Goal: Transaction & Acquisition: Purchase product/service

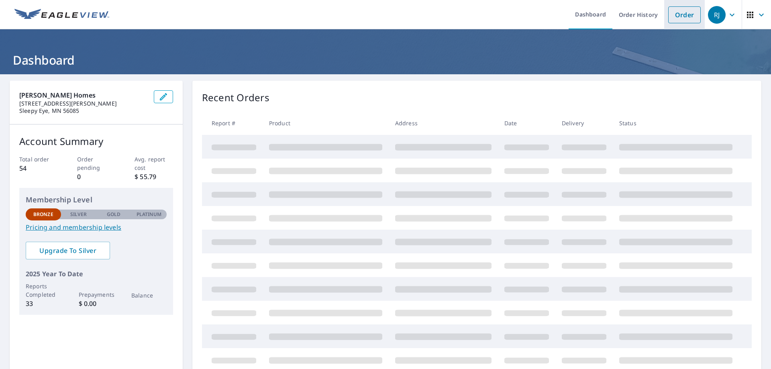
click at [675, 16] on link "Order" at bounding box center [684, 14] width 33 height 17
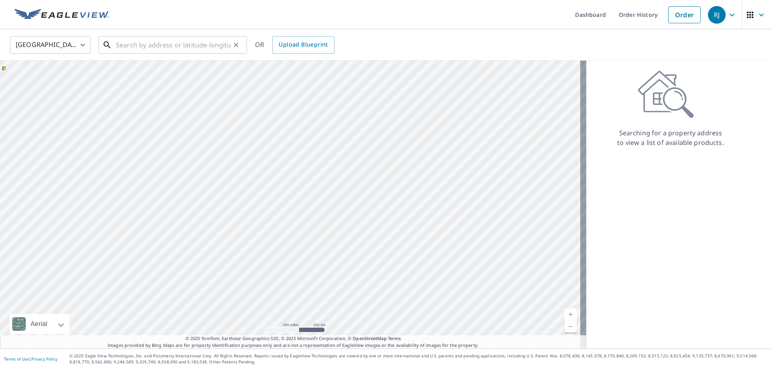
click at [118, 42] on input "text" at bounding box center [173, 45] width 114 height 22
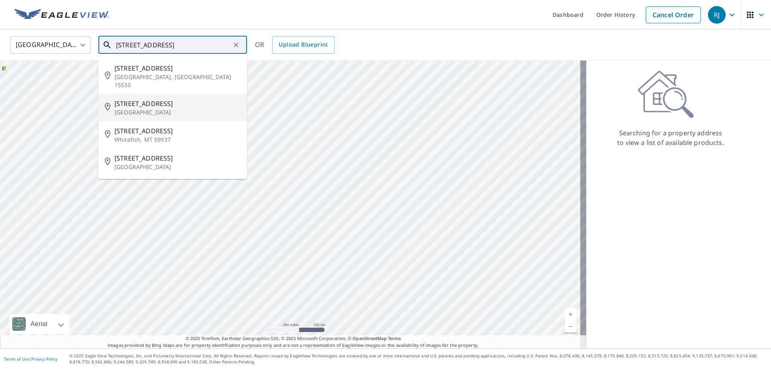
click at [138, 108] on p "[GEOGRAPHIC_DATA]" at bounding box center [177, 112] width 126 height 8
type input "[STREET_ADDRESS]"
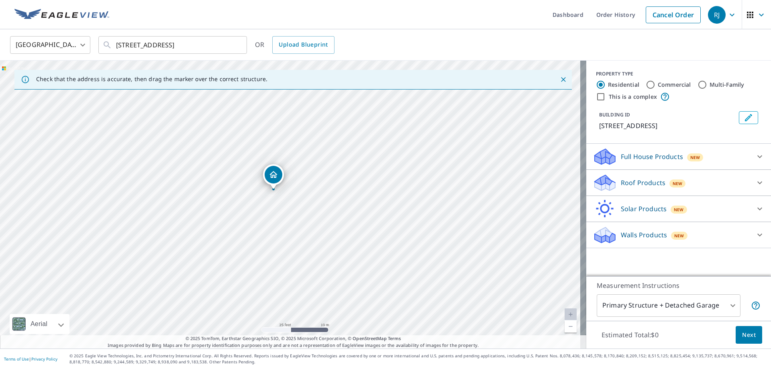
click at [758, 183] on icon at bounding box center [760, 183] width 5 height 3
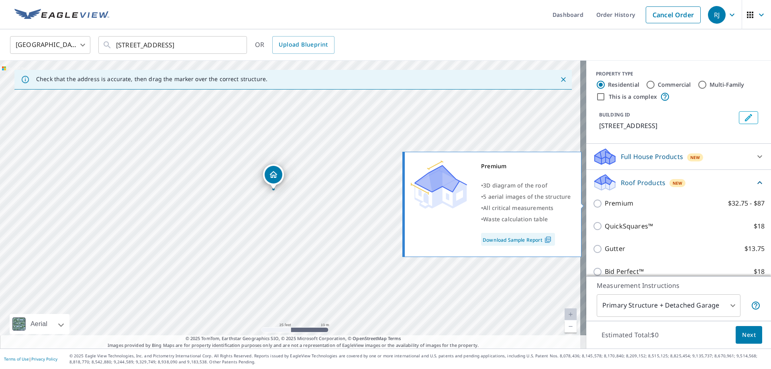
click at [593, 205] on input "Premium $32.75 - $87" at bounding box center [599, 204] width 12 height 10
checkbox input "true"
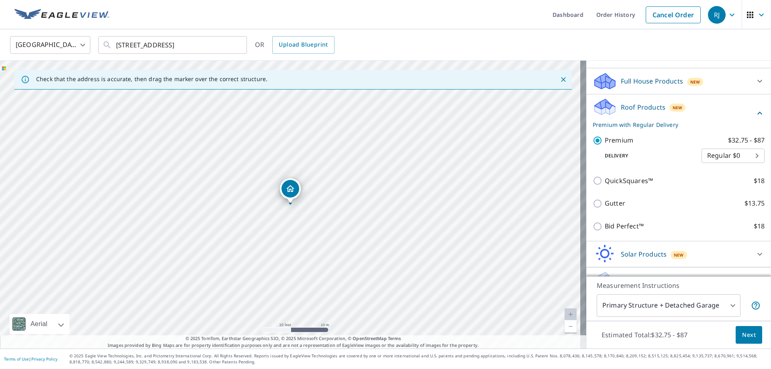
scroll to position [93, 0]
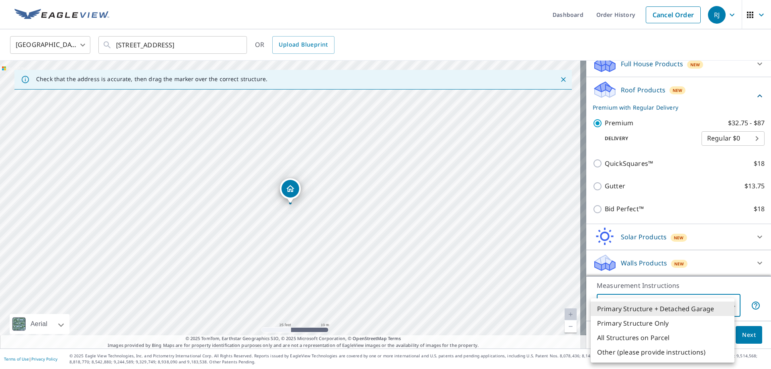
click at [728, 305] on body "RJ RJ Dashboard Order History Cancel Order RJ [GEOGRAPHIC_DATA] [GEOGRAPHIC_DAT…" at bounding box center [385, 184] width 771 height 369
click at [664, 322] on li "Primary Structure Only" at bounding box center [663, 323] width 144 height 14
type input "2"
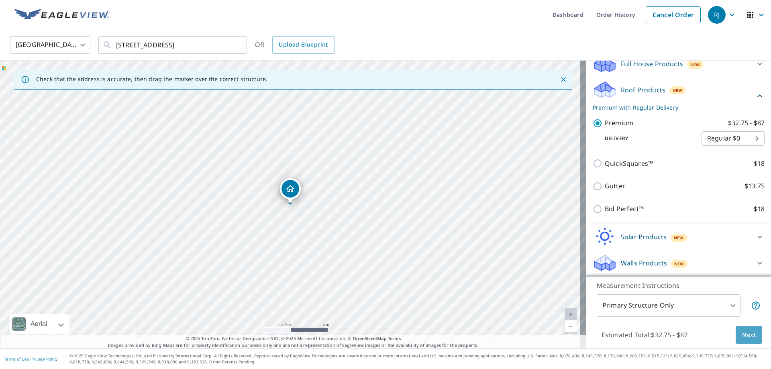
click at [742, 333] on span "Next" at bounding box center [749, 335] width 14 height 10
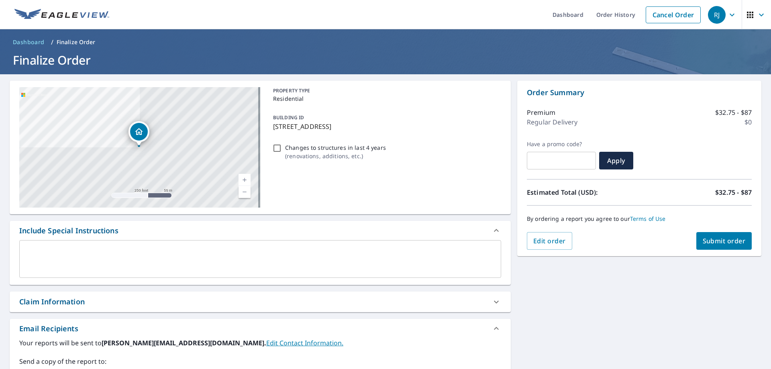
click at [97, 256] on textarea at bounding box center [260, 259] width 471 height 23
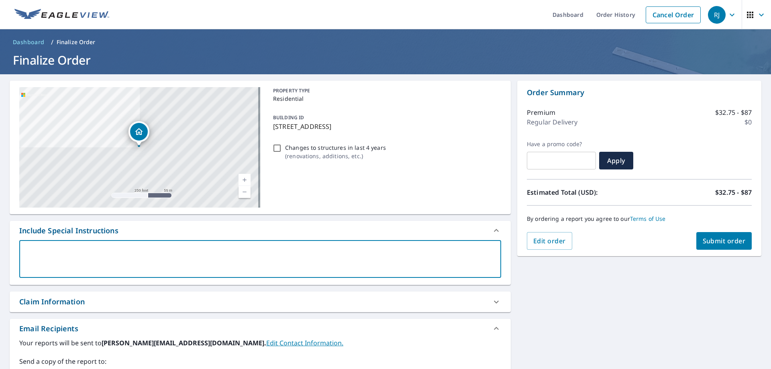
type textarea "N"
type textarea "x"
checkbox input "true"
type textarea "Ne"
type textarea "x"
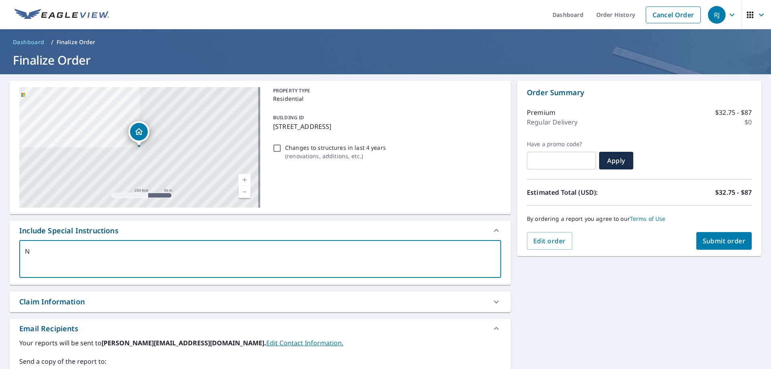
checkbox input "true"
type textarea "Nee"
type textarea "x"
checkbox input "true"
type textarea "Need"
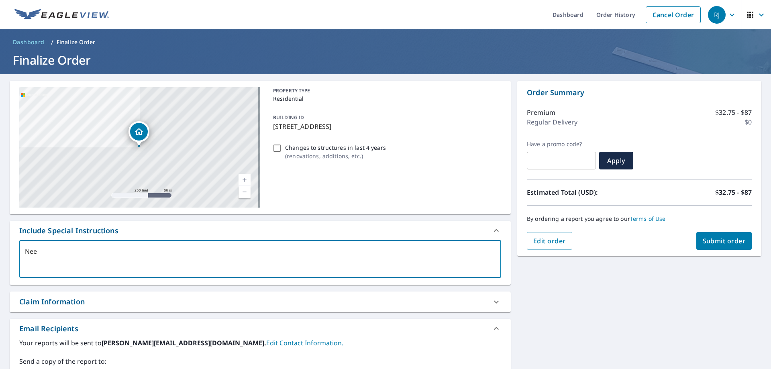
type textarea "x"
checkbox input "true"
type textarea "Need"
type textarea "x"
checkbox input "true"
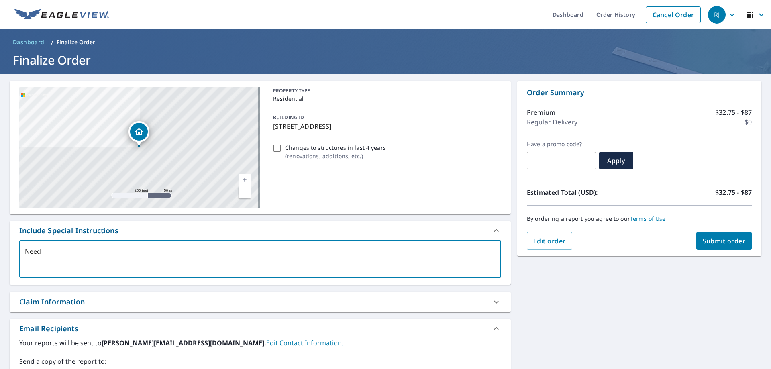
type textarea "Need r"
type textarea "x"
checkbox input "true"
type textarea "Need ro"
type textarea "x"
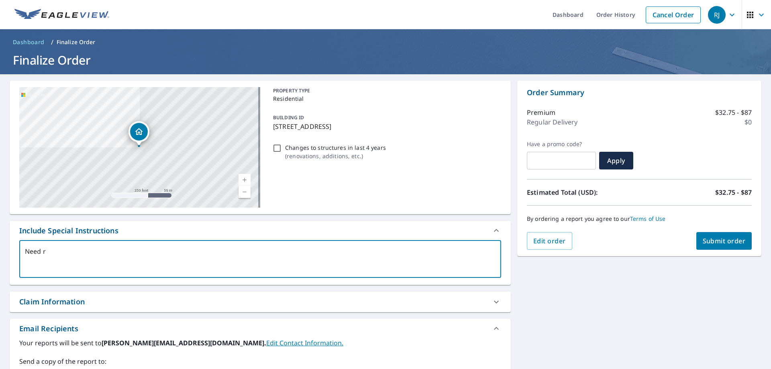
checkbox input "true"
type textarea "Need roo"
type textarea "x"
checkbox input "true"
type textarea "Need roof"
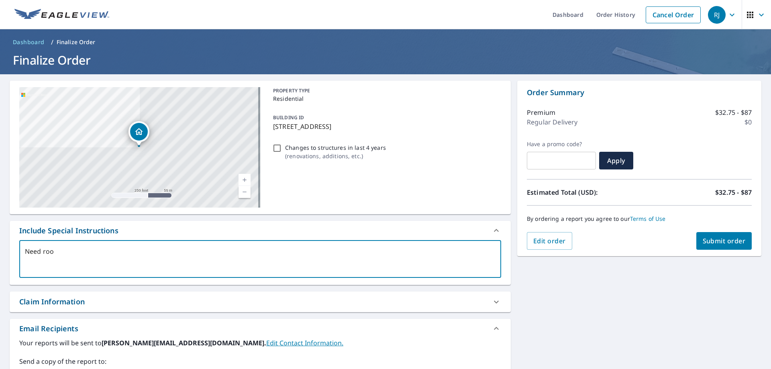
type textarea "x"
checkbox input "true"
type textarea "Need roof"
type textarea "x"
checkbox input "true"
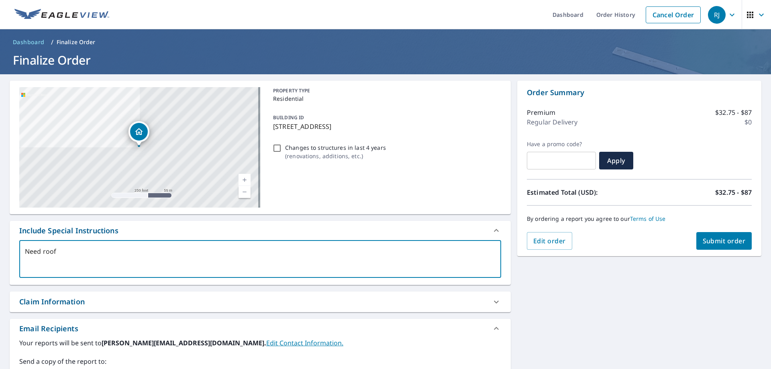
type textarea "Need roof r"
type textarea "x"
checkbox input "true"
type textarea "Need roof re"
type textarea "x"
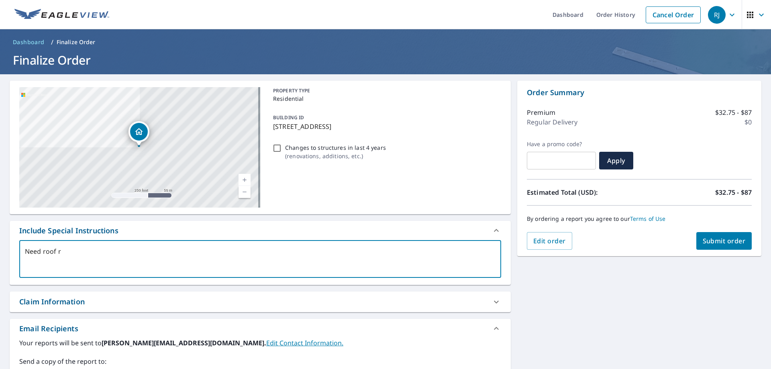
checkbox input "true"
type textarea "Need roof rep"
type textarea "x"
checkbox input "true"
type textarea "Need roof repo"
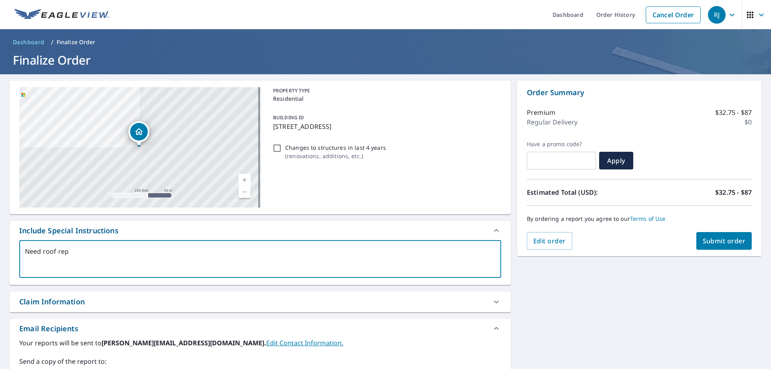
type textarea "x"
checkbox input "true"
type textarea "Need roof repor"
type textarea "x"
checkbox input "true"
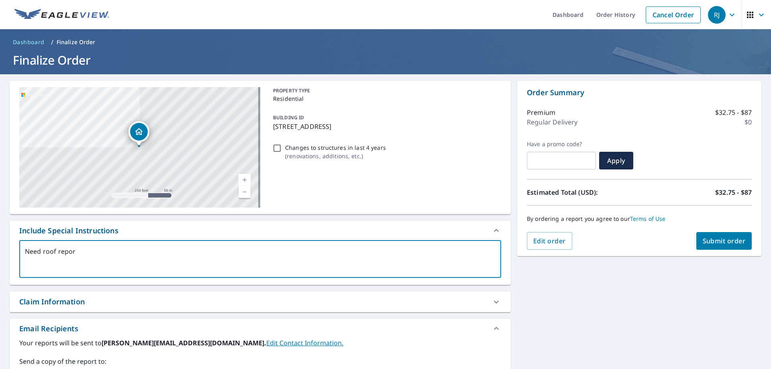
type textarea "Need roof report"
type textarea "x"
checkbox input "true"
type textarea "Need roof report"
type textarea "x"
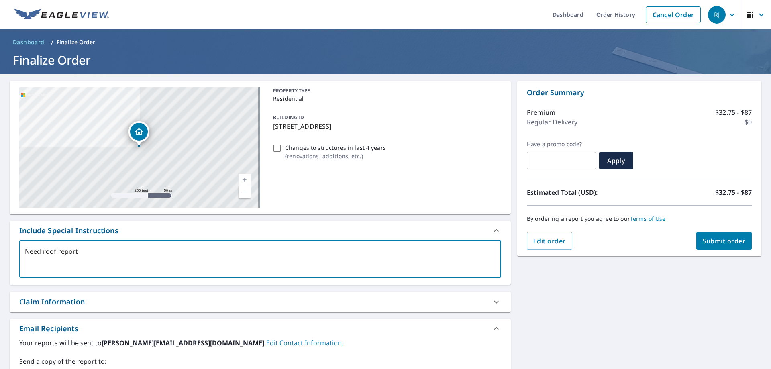
checkbox input "true"
type textarea "Need roof report f"
type textarea "x"
checkbox input "true"
type textarea "Need roof report fo"
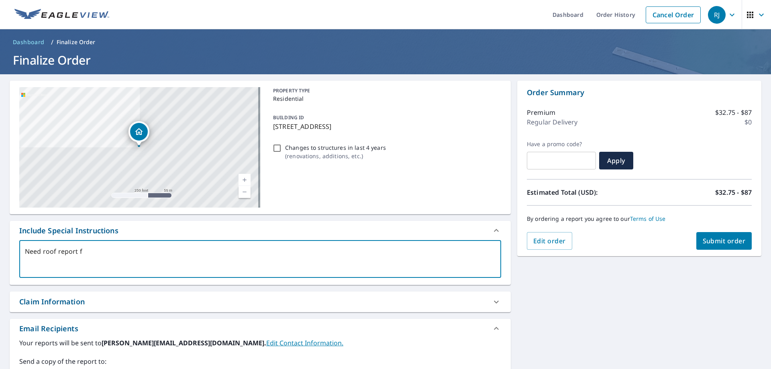
type textarea "x"
checkbox input "true"
type textarea "Need roof report for"
type textarea "x"
checkbox input "true"
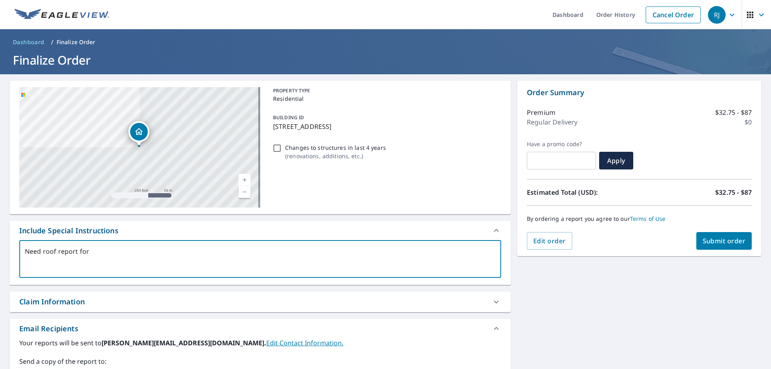
type textarea "Need roof report for"
type textarea "x"
checkbox input "true"
type textarea "Need roof report for s"
type textarea "x"
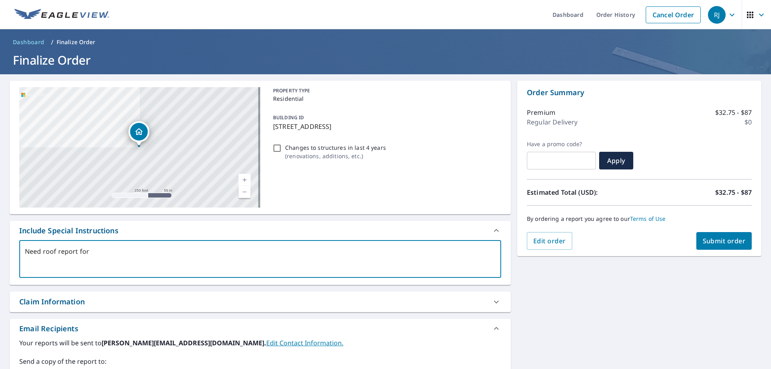
checkbox input "true"
type textarea "Need roof report for sh"
type textarea "x"
checkbox input "true"
type textarea "Need roof report for shi"
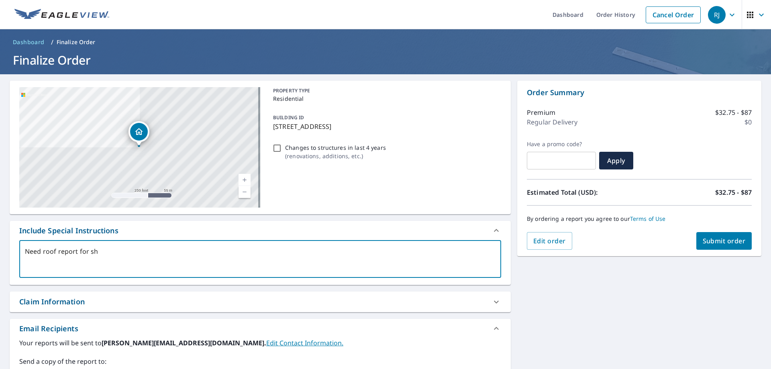
type textarea "x"
checkbox input "true"
type textarea "Need roof report for shin"
type textarea "x"
checkbox input "true"
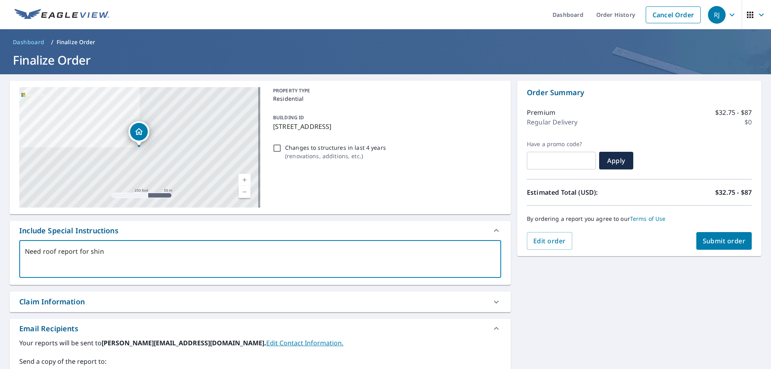
type textarea "Need roof report for shing"
type textarea "x"
checkbox input "true"
type textarea "Need roof report for shingl"
type textarea "x"
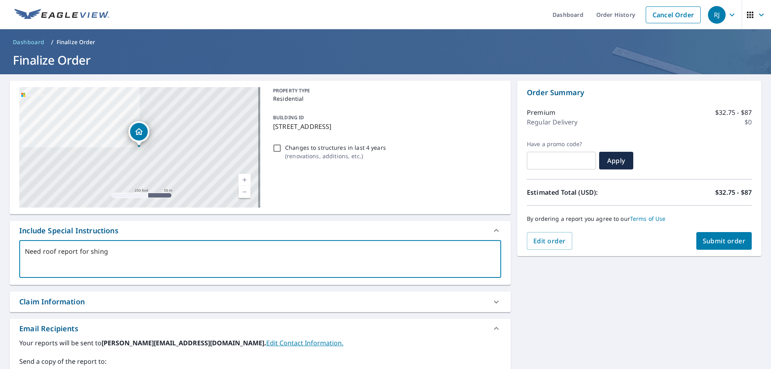
checkbox input "true"
type textarea "Need roof report for shingle"
type textarea "x"
checkbox input "true"
type textarea "Need roof report for shingle"
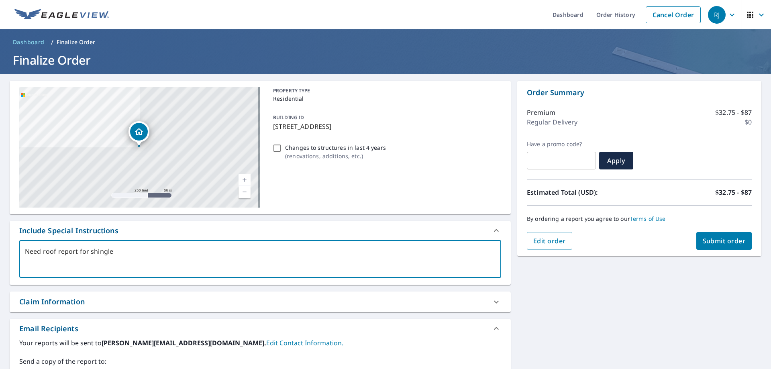
type textarea "x"
checkbox input "true"
type textarea "Need roof report for shingle e"
type textarea "x"
checkbox input "true"
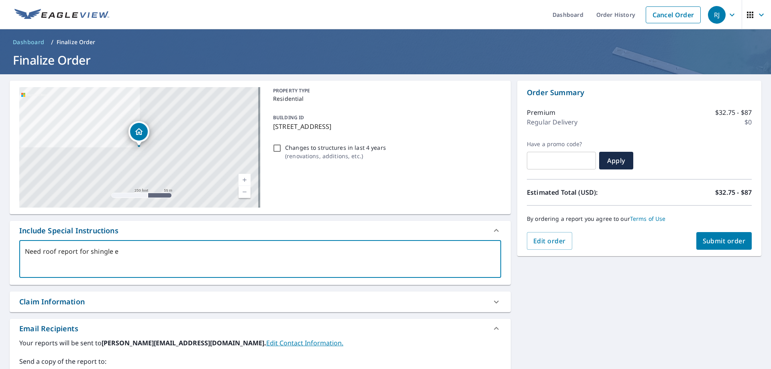
type textarea "Need roof report for shingle es"
type textarea "x"
checkbox input "true"
type textarea "Need roof report for shingle est"
type textarea "x"
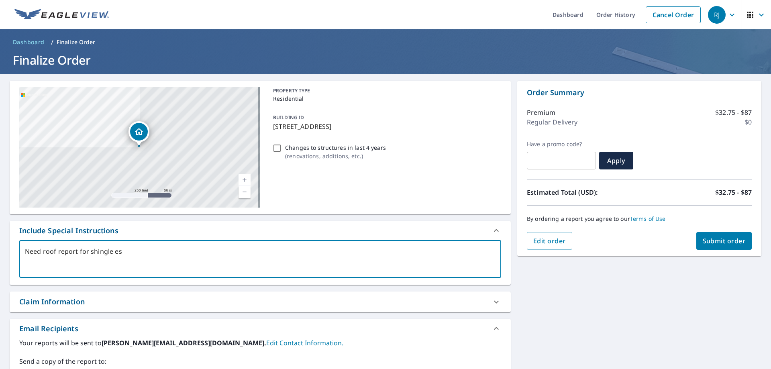
checkbox input "true"
type textarea "Need roof report for shingle esti"
type textarea "x"
checkbox input "true"
type textarea "Need roof report for shingle estim"
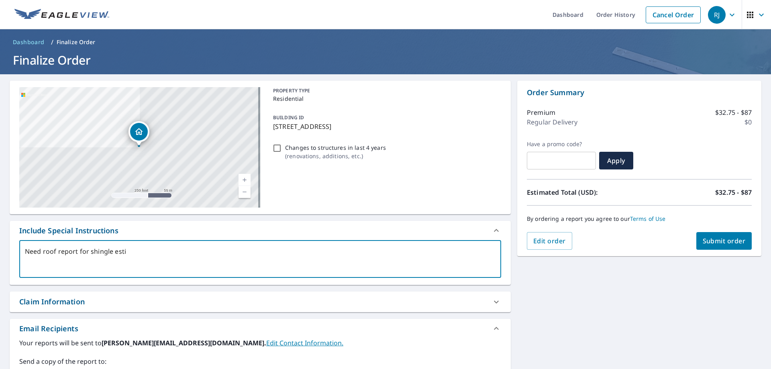
type textarea "x"
checkbox input "true"
type textarea "Need roof report for shingle estima"
type textarea "x"
checkbox input "true"
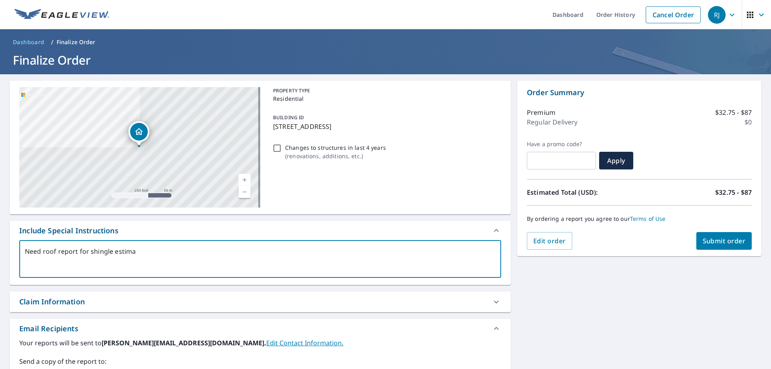
type textarea "Need roof report for shingle estimat"
type textarea "x"
checkbox input "true"
type textarea "Need roof report for shingle estimate"
type textarea "x"
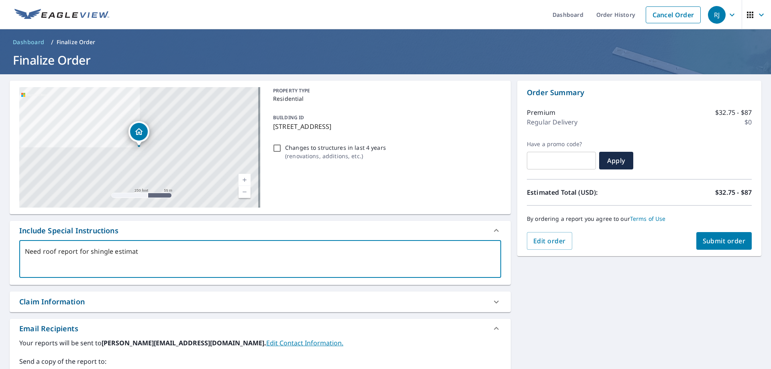
checkbox input "true"
type textarea "Need roof report for shingle estimate"
type textarea "x"
checkbox input "true"
type textarea "Need roof report for shingle estimate p"
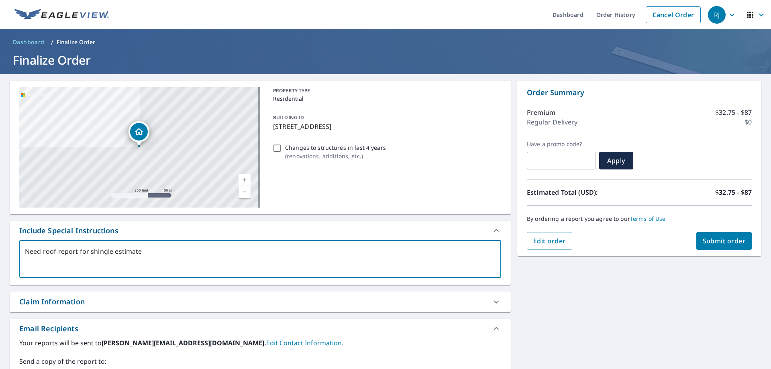
type textarea "x"
checkbox input "true"
type textarea "Need roof report for shingle estimate pl"
type textarea "x"
checkbox input "true"
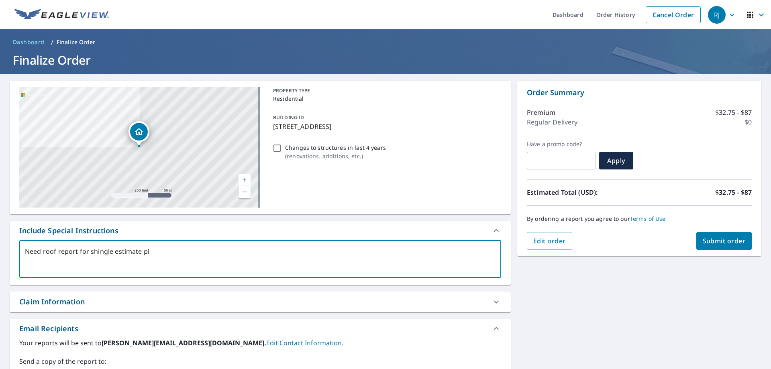
type textarea "Need roof report for shingle estimate ple"
type textarea "x"
checkbox input "true"
type textarea "Need roof report for shingle estimate plea"
type textarea "x"
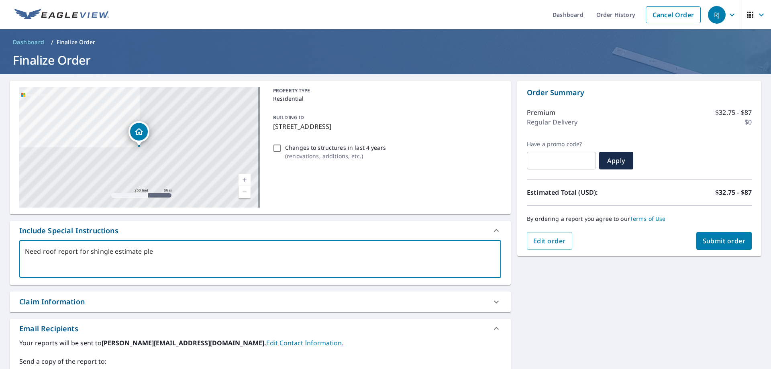
checkbox input "true"
type textarea "Need roof report for shingle estimate pleas"
type textarea "x"
checkbox input "true"
type textarea "Need roof report for shingle estimate please"
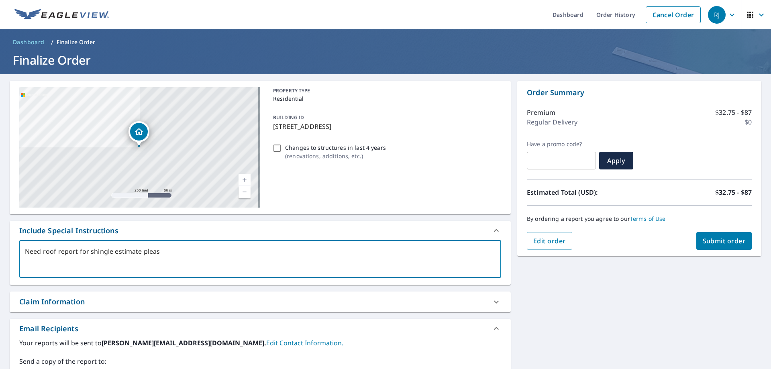
type textarea "x"
checkbox input "true"
type textarea "Need roof report for shingle estimate please."
type textarea "x"
checkbox input "true"
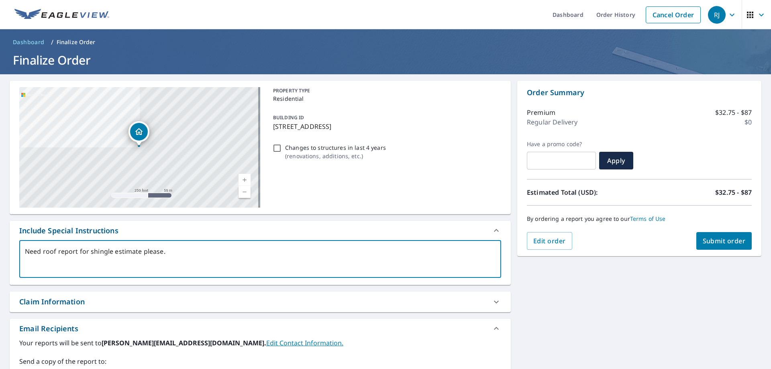
type textarea "Need roof report for shingle estimate please."
type textarea "x"
checkbox input "true"
type textarea "Need roof report for shingle estimate please. T"
type textarea "x"
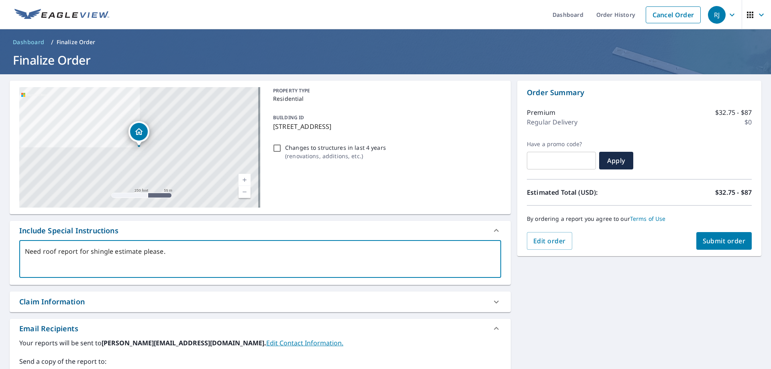
checkbox input "true"
type textarea "Need roof report for shingle estimate please. Th"
type textarea "x"
checkbox input "true"
type textarea "Need roof report for shingle estimate please. Tha"
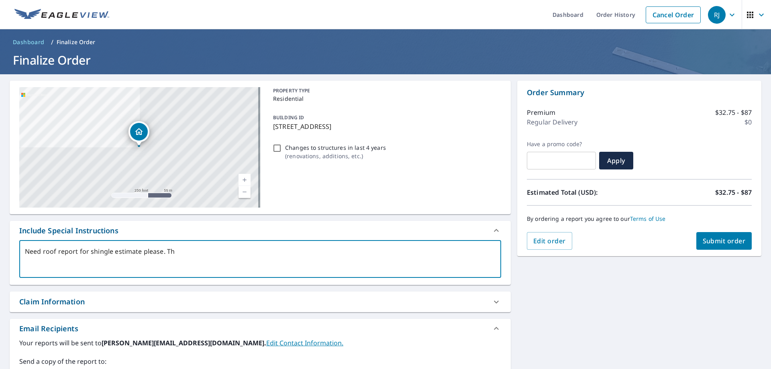
type textarea "x"
checkbox input "true"
type textarea "Need roof report for shingle estimate please. Than"
type textarea "x"
checkbox input "true"
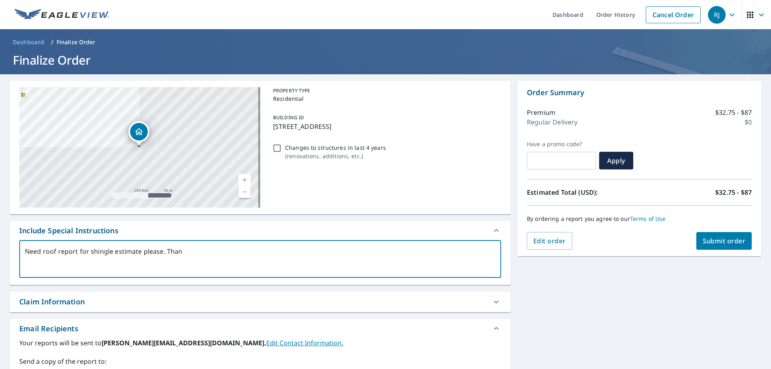
type textarea "Need roof report for shingle estimate please. Thank"
type textarea "x"
checkbox input "true"
type textarea "Need roof report for shingle estimate please. Thank"
type textarea "x"
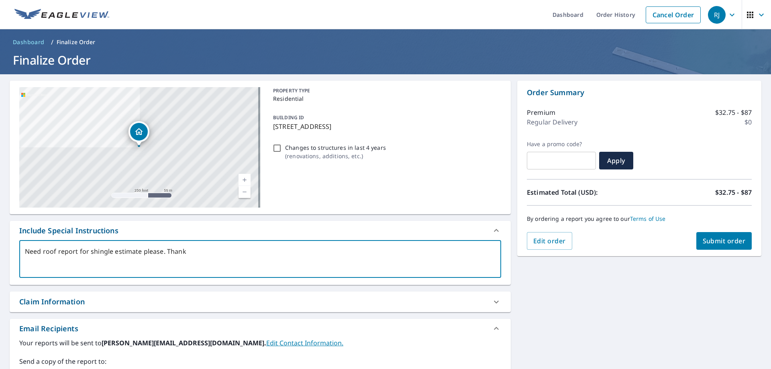
checkbox input "true"
type textarea "Need roof report for shingle estimate please. Thank y"
type textarea "x"
checkbox input "true"
type textarea "Need roof report for shingle estimate please. Thank yo"
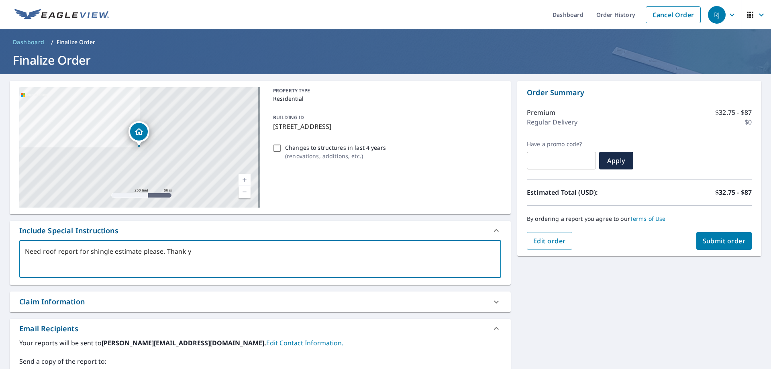
type textarea "x"
checkbox input "true"
type textarea "Need roof report for shingle estimate please. Thank you"
type textarea "x"
checkbox input "true"
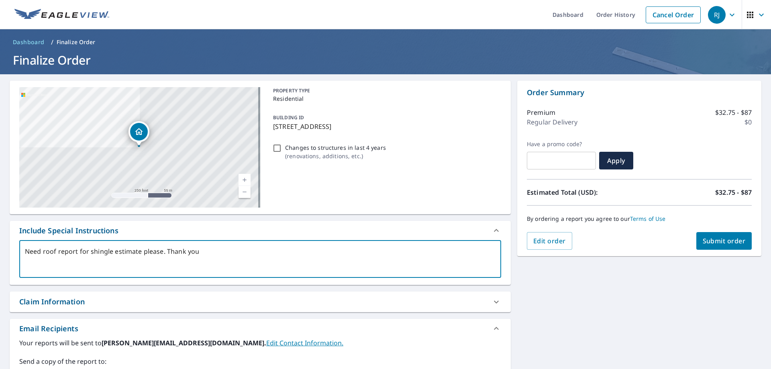
type textarea "Need roof report for shingle estimate please. Thank you."
type textarea "x"
checkbox input "true"
type textarea "Need roof report for shingle estimate please. Thank you."
type textarea "x"
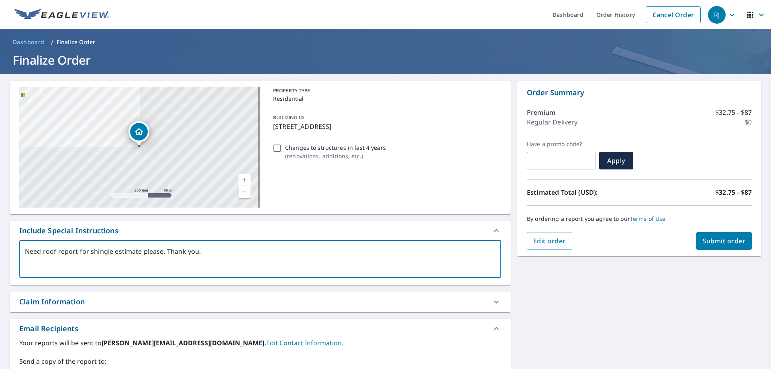
checkbox input "true"
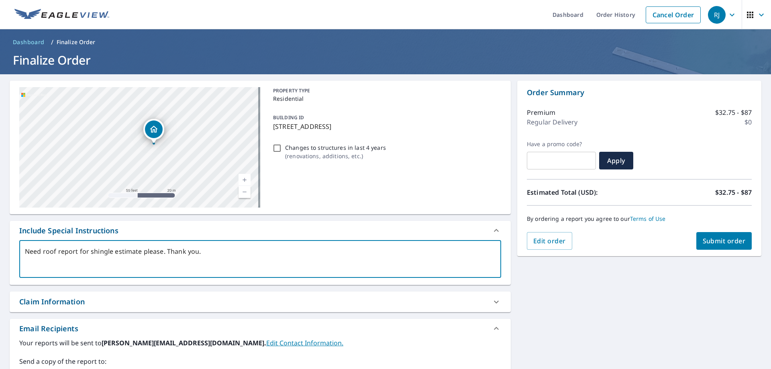
drag, startPoint x: 182, startPoint y: 169, endPoint x: 194, endPoint y: 108, distance: 61.5
click at [194, 108] on div "[STREET_ADDRESS]" at bounding box center [139, 147] width 241 height 121
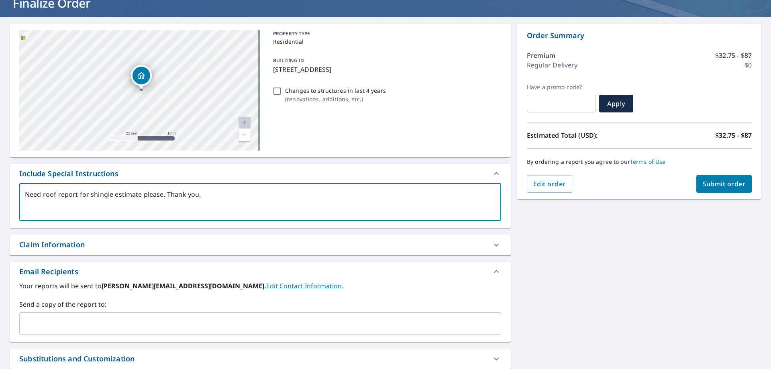
scroll to position [137, 0]
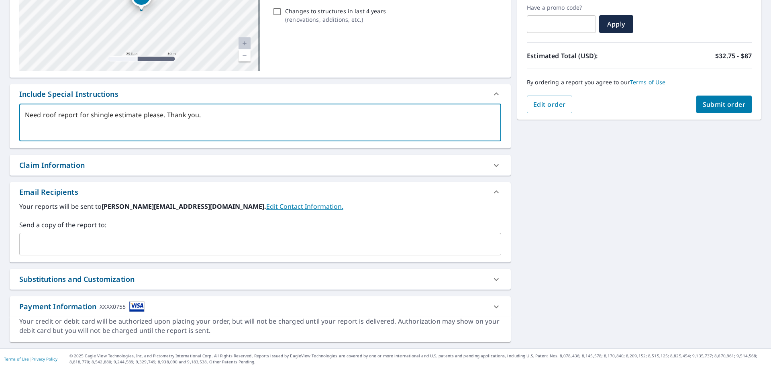
type textarea "Need roof report for shingle estimate please. Thank you."
type textarea "x"
click at [91, 239] on input "text" at bounding box center [254, 244] width 463 height 15
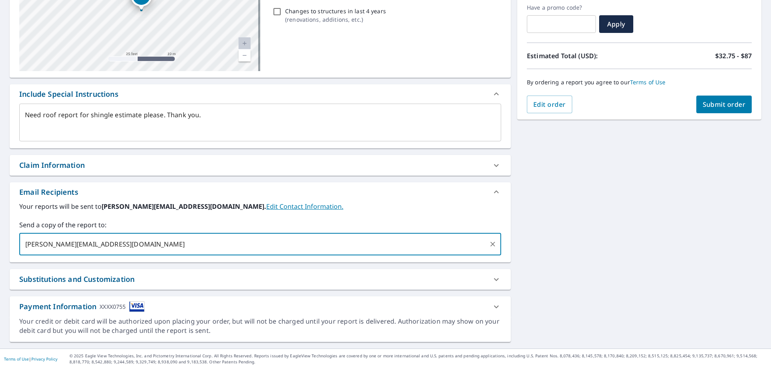
type input "[PERSON_NAME][EMAIL_ADDRESS][DOMAIN_NAME]"
type textarea "x"
checkbox input "true"
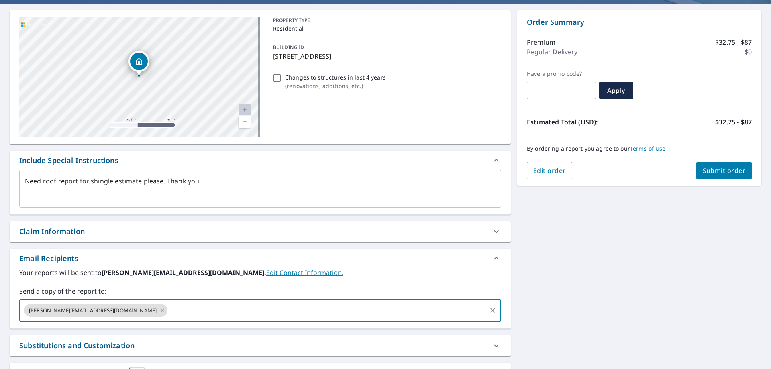
scroll to position [56, 0]
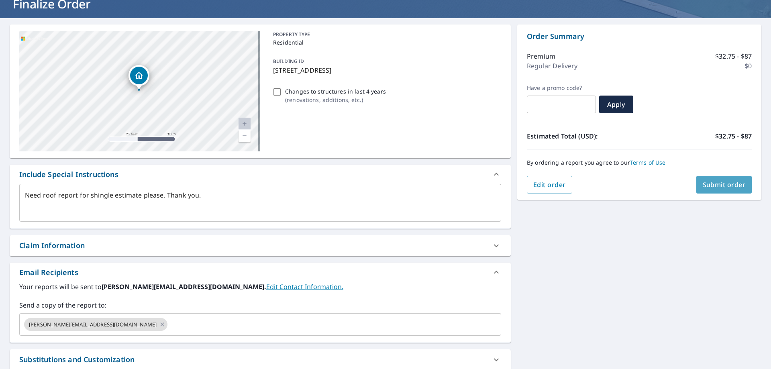
click at [714, 185] on span "Submit order" at bounding box center [724, 184] width 43 height 9
type textarea "x"
checkbox input "true"
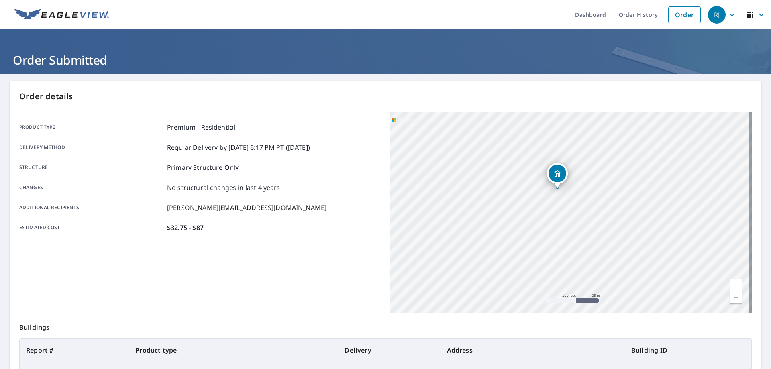
drag, startPoint x: 566, startPoint y: 232, endPoint x: 558, endPoint y: 185, distance: 47.2
click at [563, 165] on div "[STREET_ADDRESS]" at bounding box center [557, 175] width 21 height 25
drag, startPoint x: 654, startPoint y: 259, endPoint x: 608, endPoint y: 153, distance: 116.6
click at [608, 153] on div "[STREET_ADDRESS]" at bounding box center [571, 212] width 362 height 201
